Goal: Information Seeking & Learning: Learn about a topic

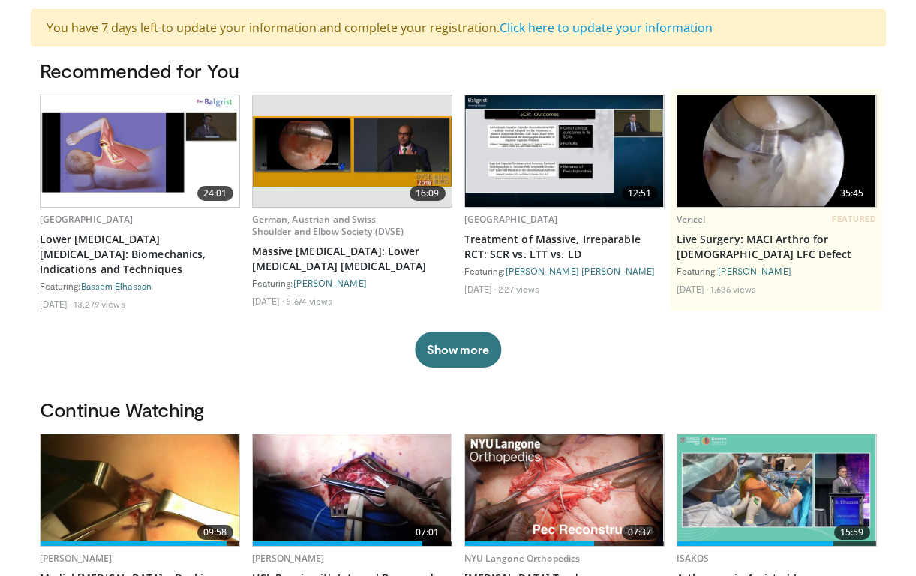
scroll to position [97, 0]
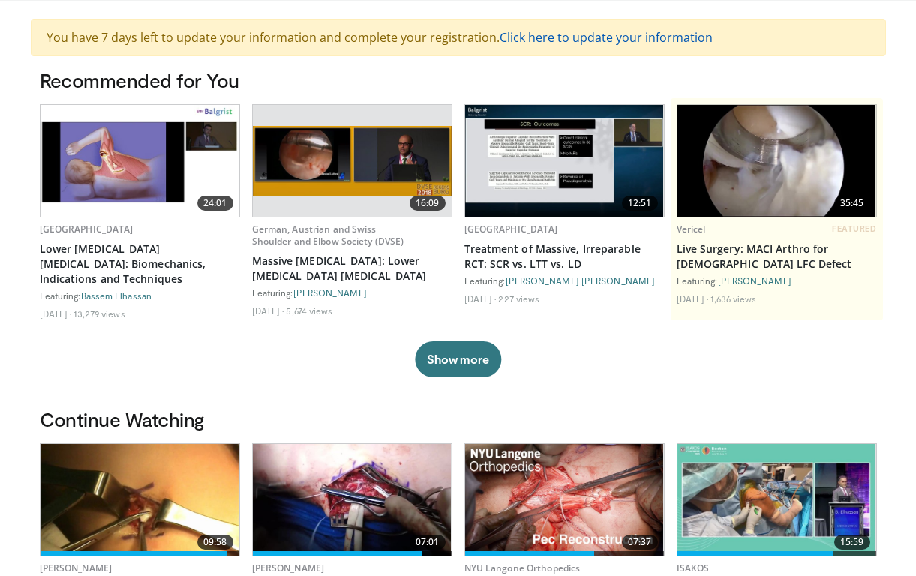
click at [562, 35] on link "Click here to update your information" at bounding box center [606, 37] width 213 height 17
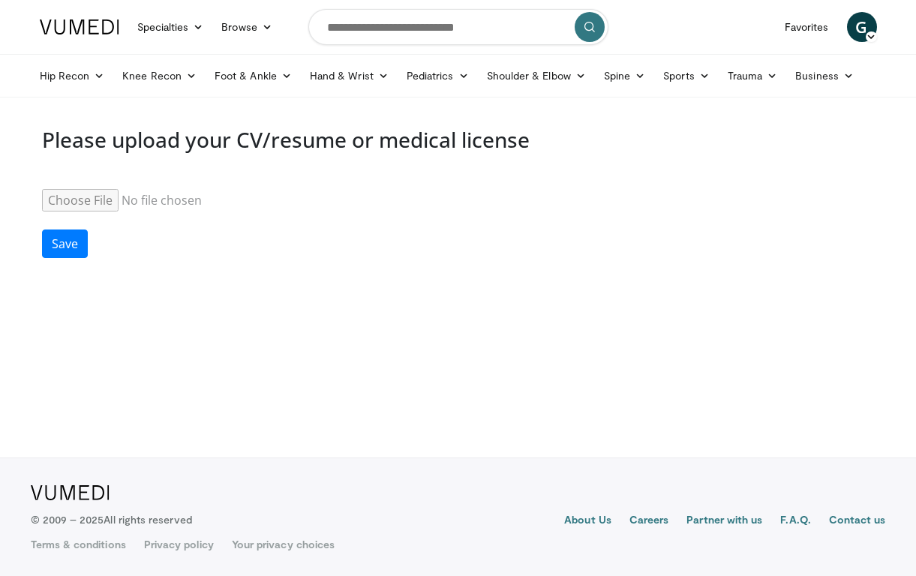
click at [96, 200] on input "Resume" at bounding box center [157, 200] width 230 height 23
type input "**********"
click at [74, 242] on button "Save" at bounding box center [65, 244] width 46 height 29
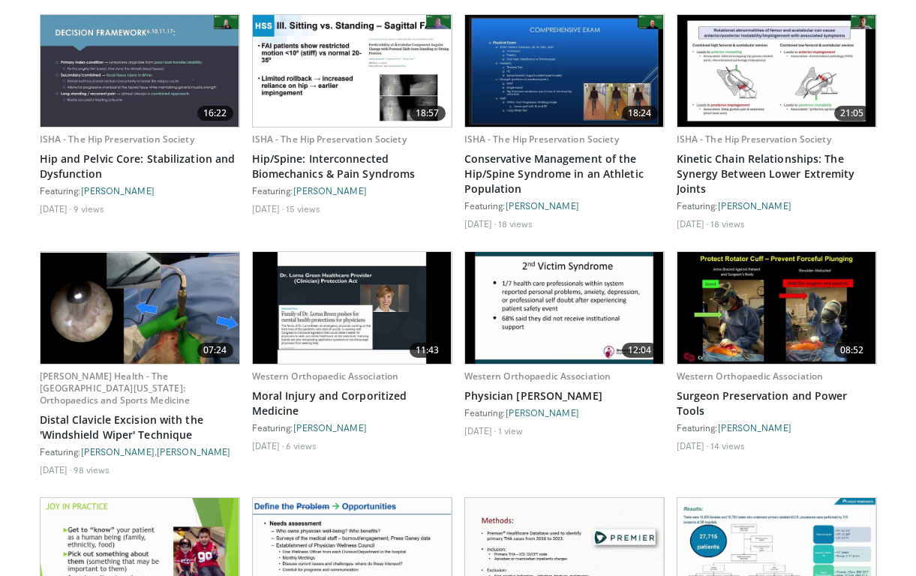
scroll to position [1408, 0]
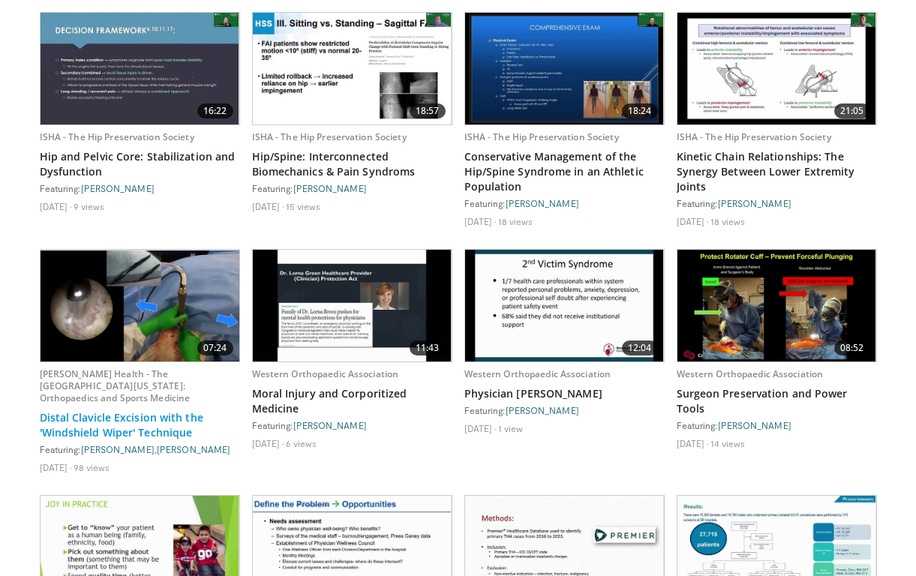
click at [144, 431] on link "Distal Clavicle Excision with the 'Windshield Wiper' Technique" at bounding box center [140, 426] width 200 height 30
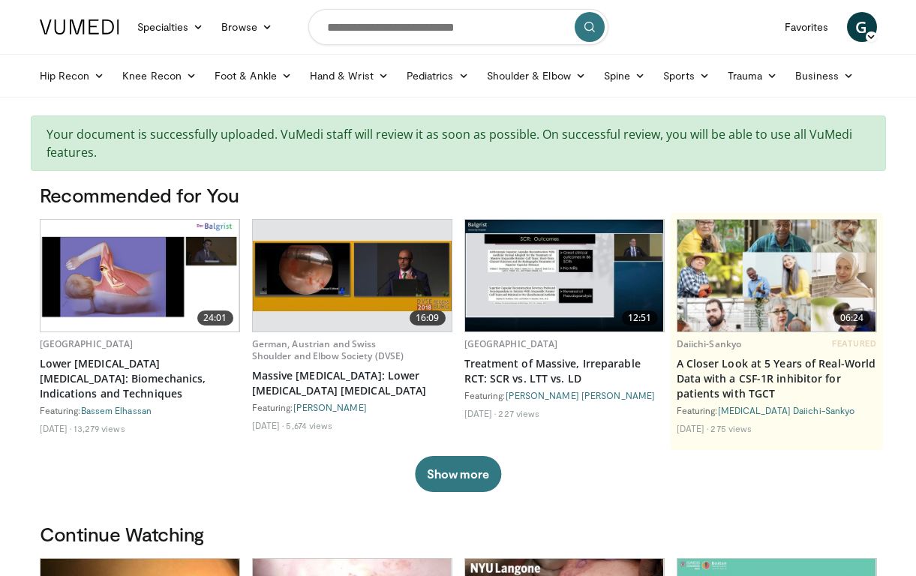
scroll to position [0, 0]
click at [418, 15] on input "Search topics, interventions" at bounding box center [458, 27] width 300 height 36
type input "**********"
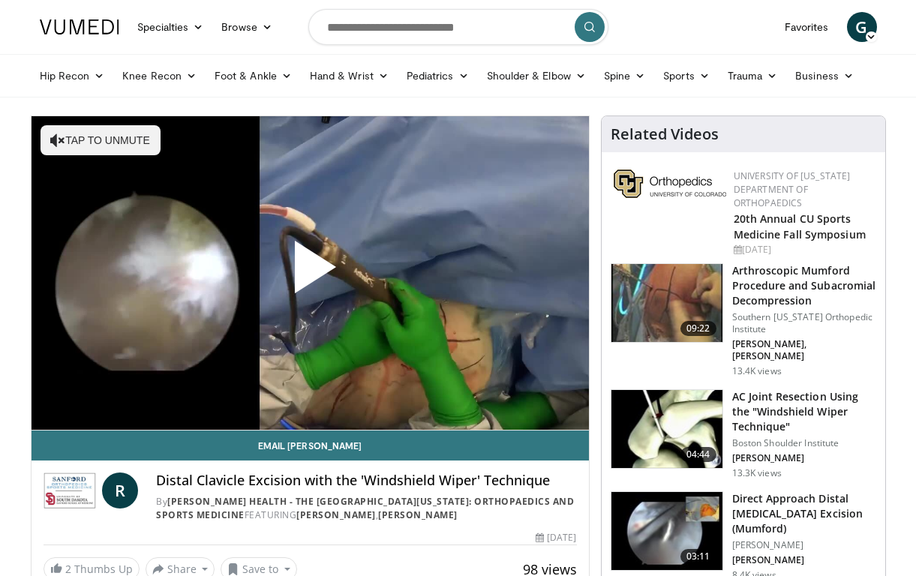
click at [310, 273] on span "Video Player" at bounding box center [310, 273] width 0 height 0
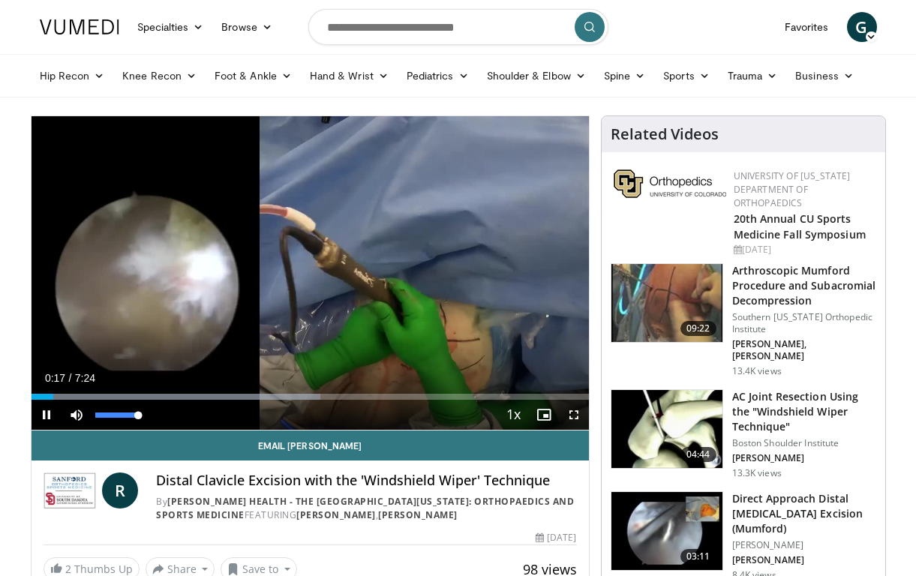
drag, startPoint x: 95, startPoint y: 415, endPoint x: 164, endPoint y: 420, distance: 69.2
click at [164, 420] on div "Mute 100%" at bounding box center [114, 415] width 105 height 30
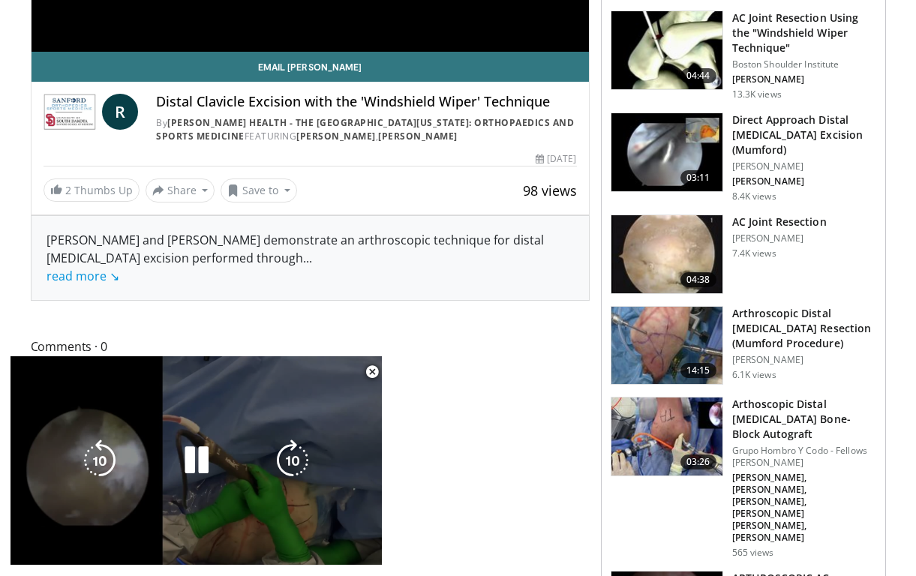
scroll to position [380, 0]
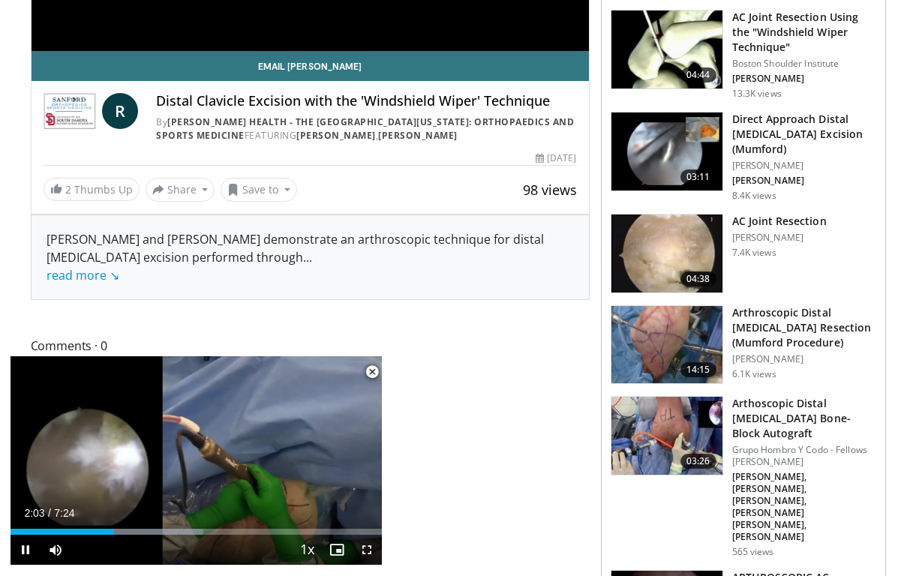
click at [369, 370] on span "Video Player" at bounding box center [372, 372] width 30 height 30
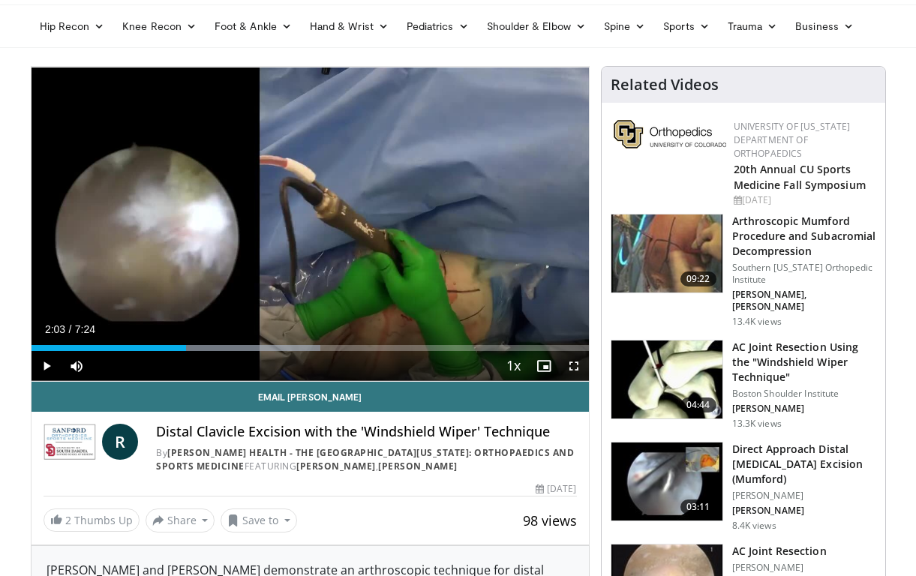
scroll to position [44, 0]
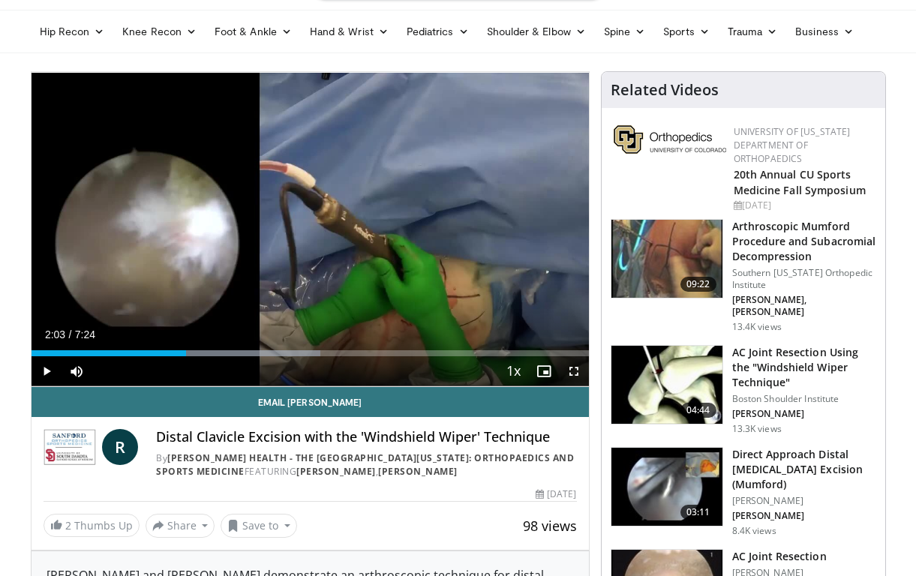
click at [45, 375] on span "Video Player" at bounding box center [47, 371] width 30 height 30
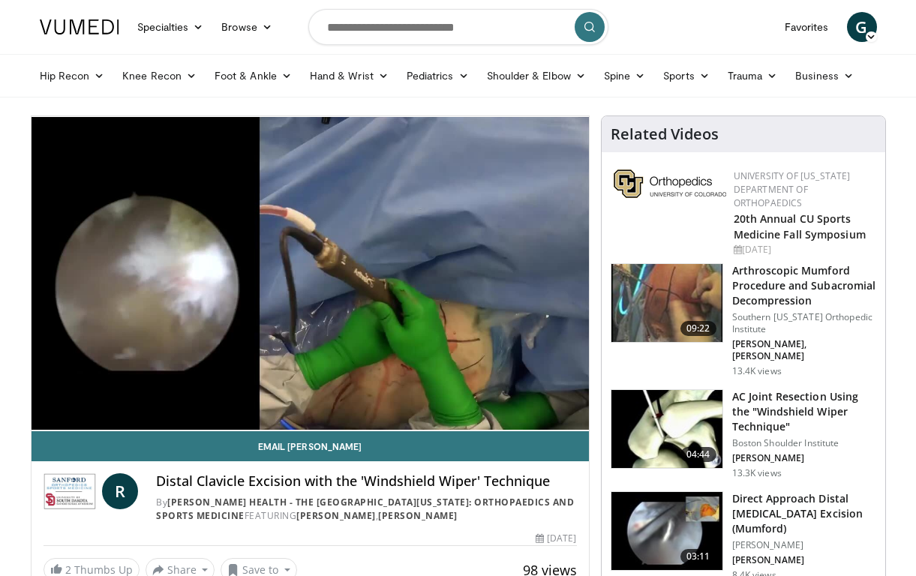
scroll to position [0, 0]
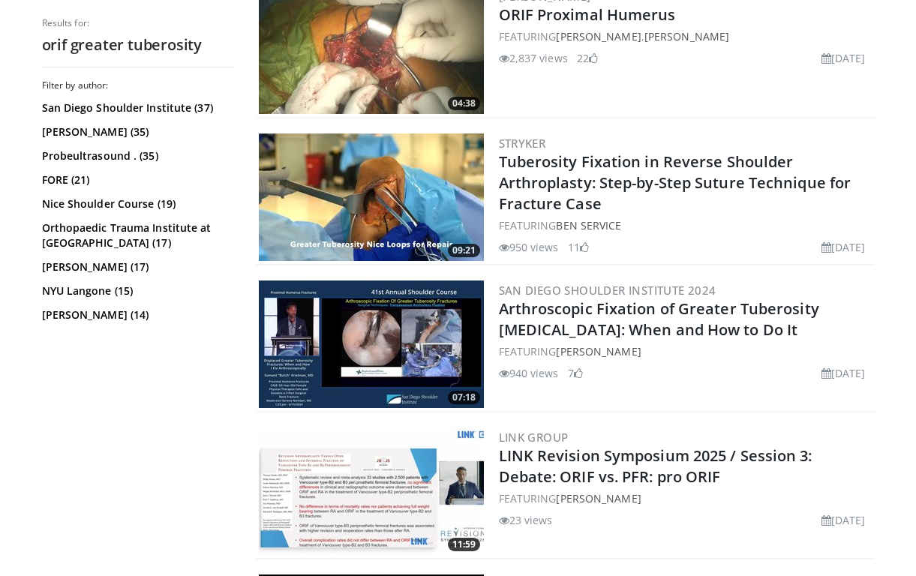
scroll to position [522, 0]
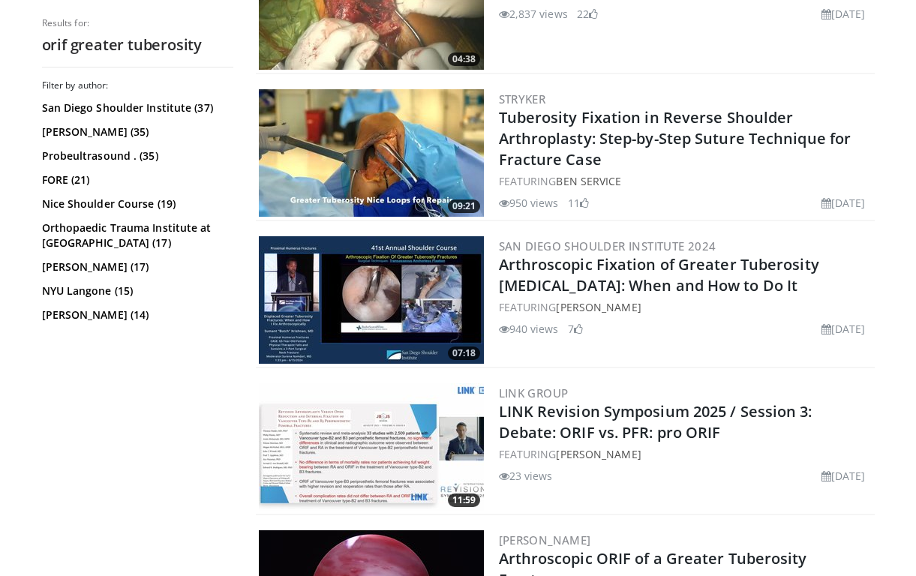
click at [449, 167] on img at bounding box center [371, 153] width 225 height 128
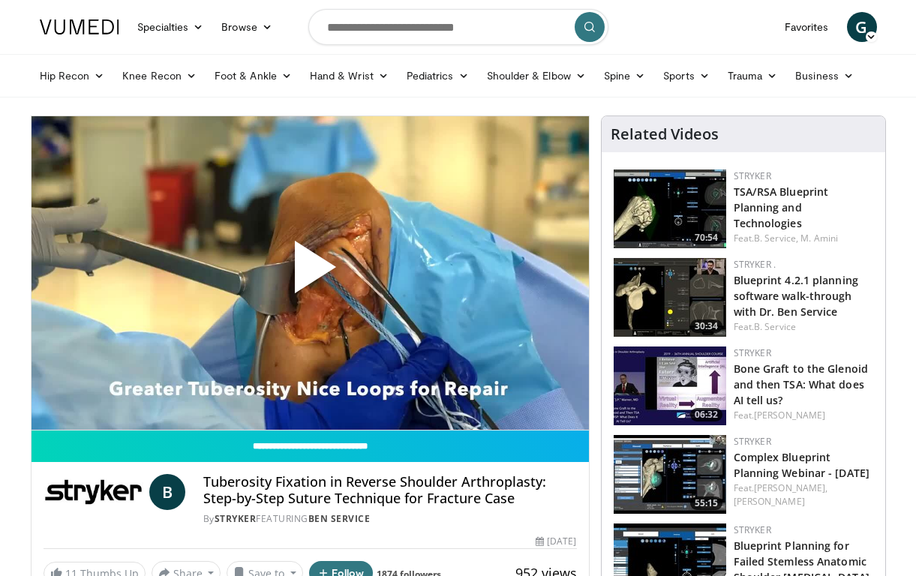
click at [310, 273] on span "Video Player" at bounding box center [310, 273] width 0 height 0
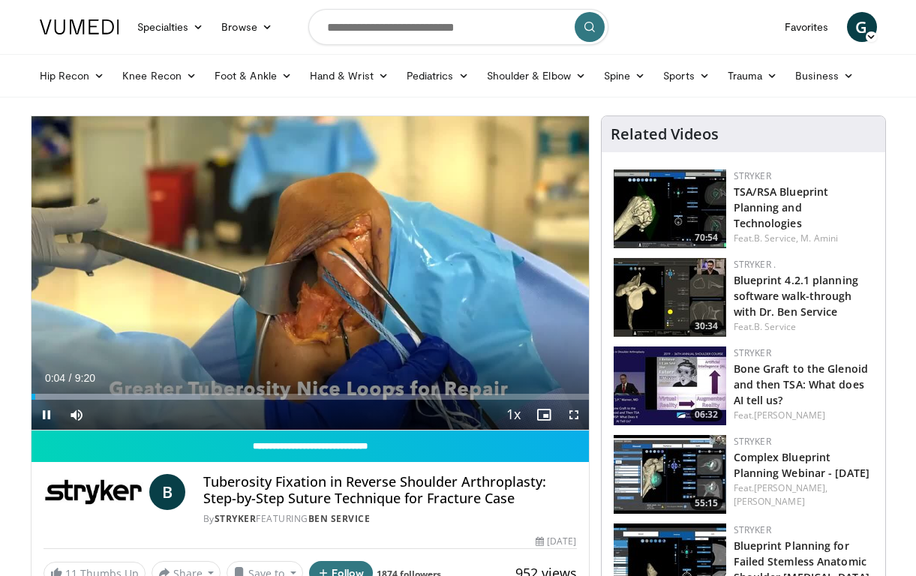
click at [579, 414] on span "Video Player" at bounding box center [574, 415] width 30 height 30
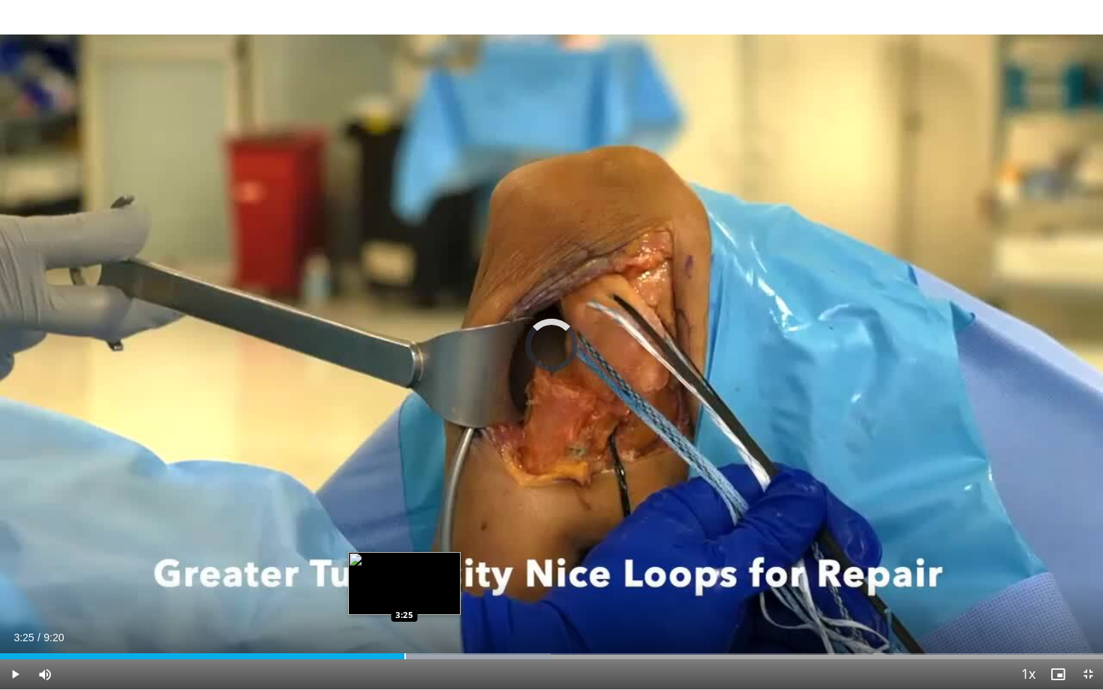
click at [404, 576] on div "Progress Bar" at bounding box center [405, 657] width 2 height 6
click at [394, 576] on div "Progress Bar" at bounding box center [395, 657] width 2 height 6
click at [382, 576] on div "Progress Bar" at bounding box center [383, 657] width 2 height 6
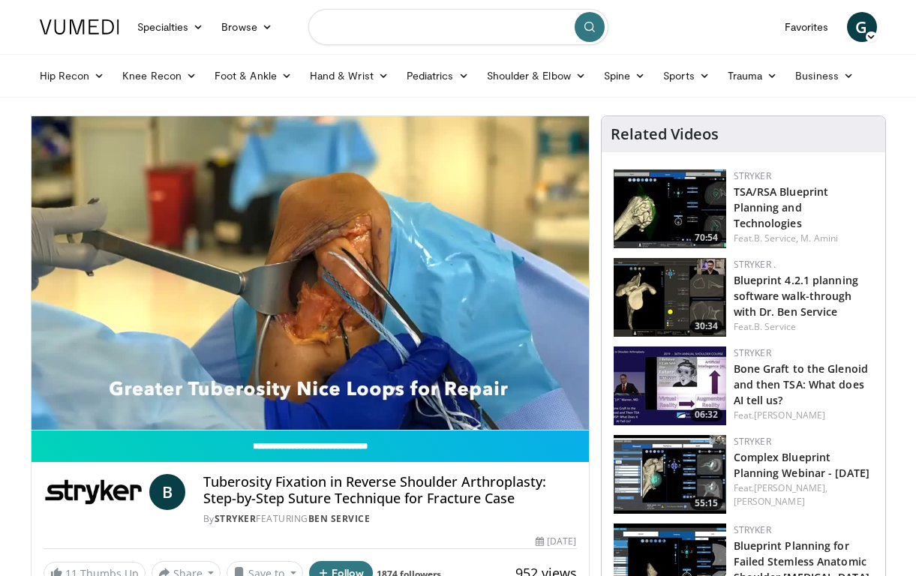
click at [388, 27] on input "Search topics, interventions" at bounding box center [458, 27] width 300 height 36
type input "*********"
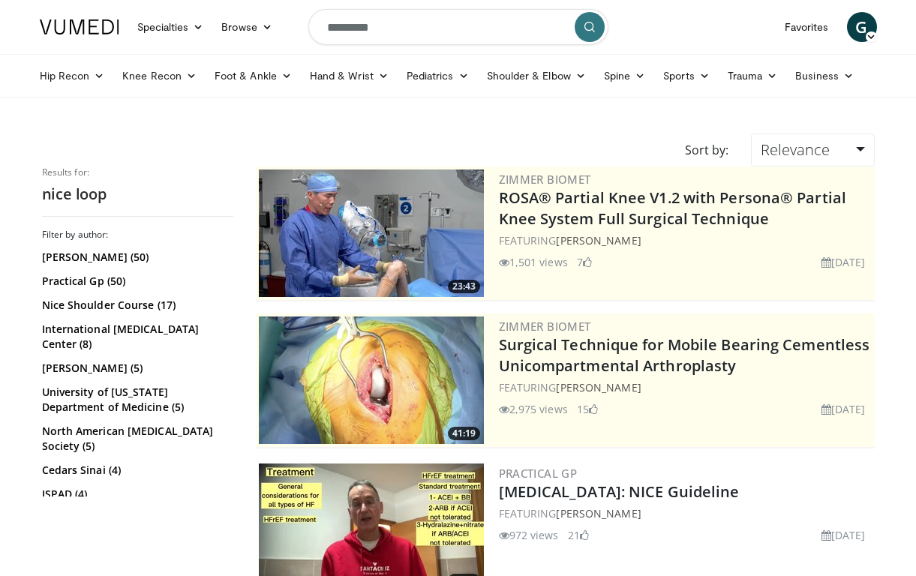
click at [401, 32] on input "*********" at bounding box center [458, 27] width 300 height 36
type input "**********"
